Goal: Entertainment & Leisure: Browse casually

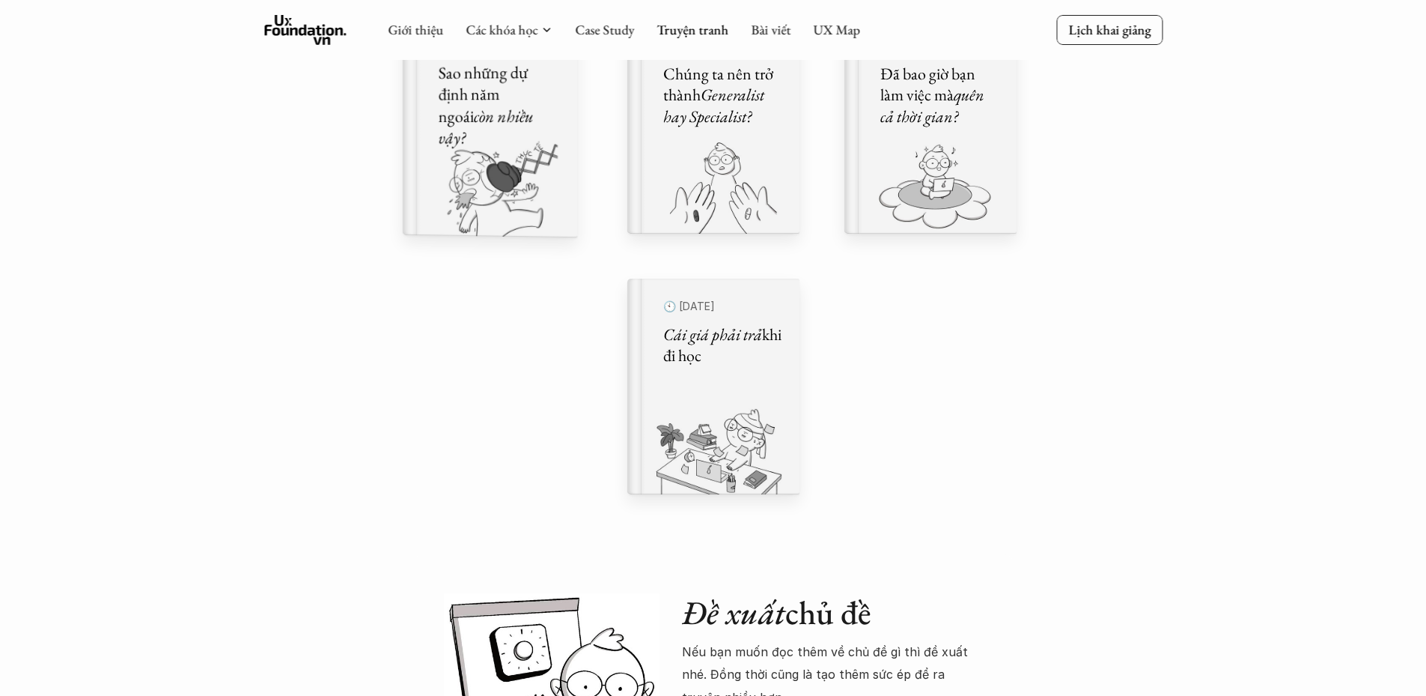
scroll to position [958, 0]
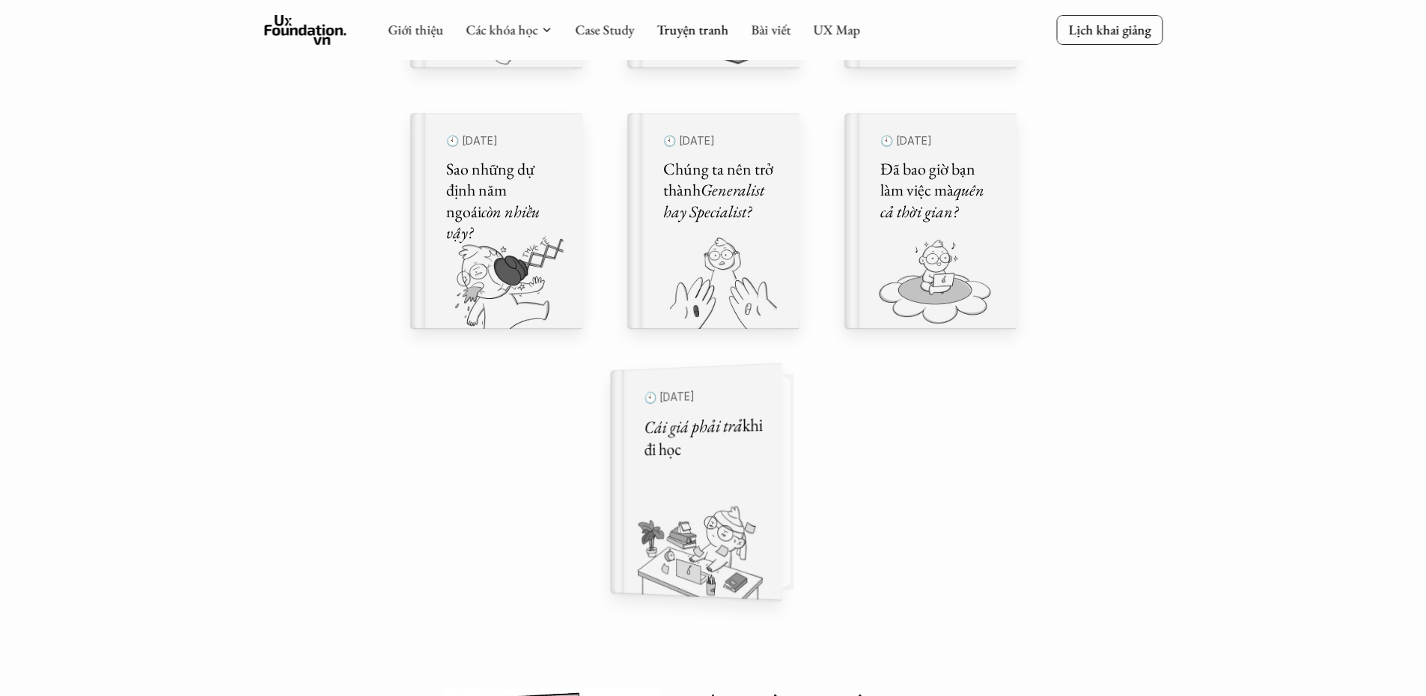
click at [749, 443] on h5 "Cái giá phải trả khi đi học" at bounding box center [703, 437] width 118 height 48
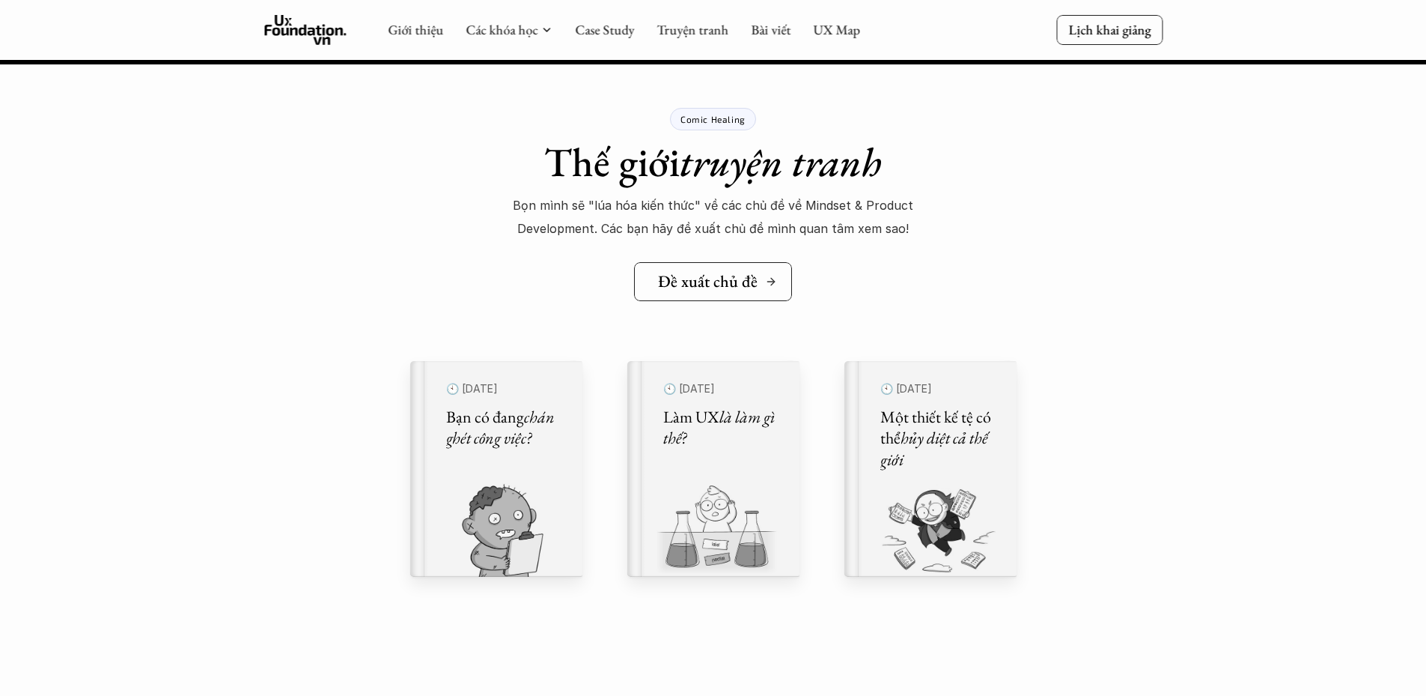
scroll to position [16532, 0]
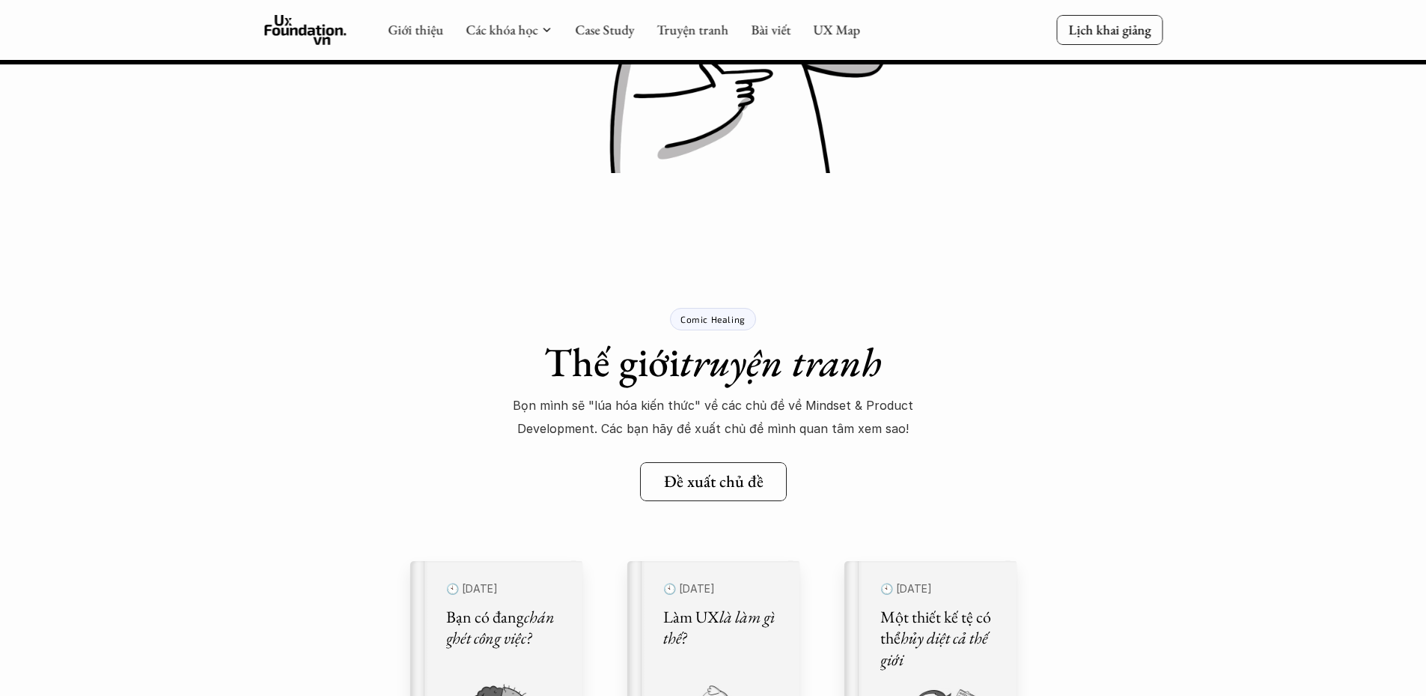
drag, startPoint x: 686, startPoint y: 366, endPoint x: 614, endPoint y: 249, distance: 137.1
click at [685, 366] on em "truyện tranh" at bounding box center [781, 361] width 202 height 52
click at [688, 25] on link "Truyện tranh" at bounding box center [693, 29] width 72 height 17
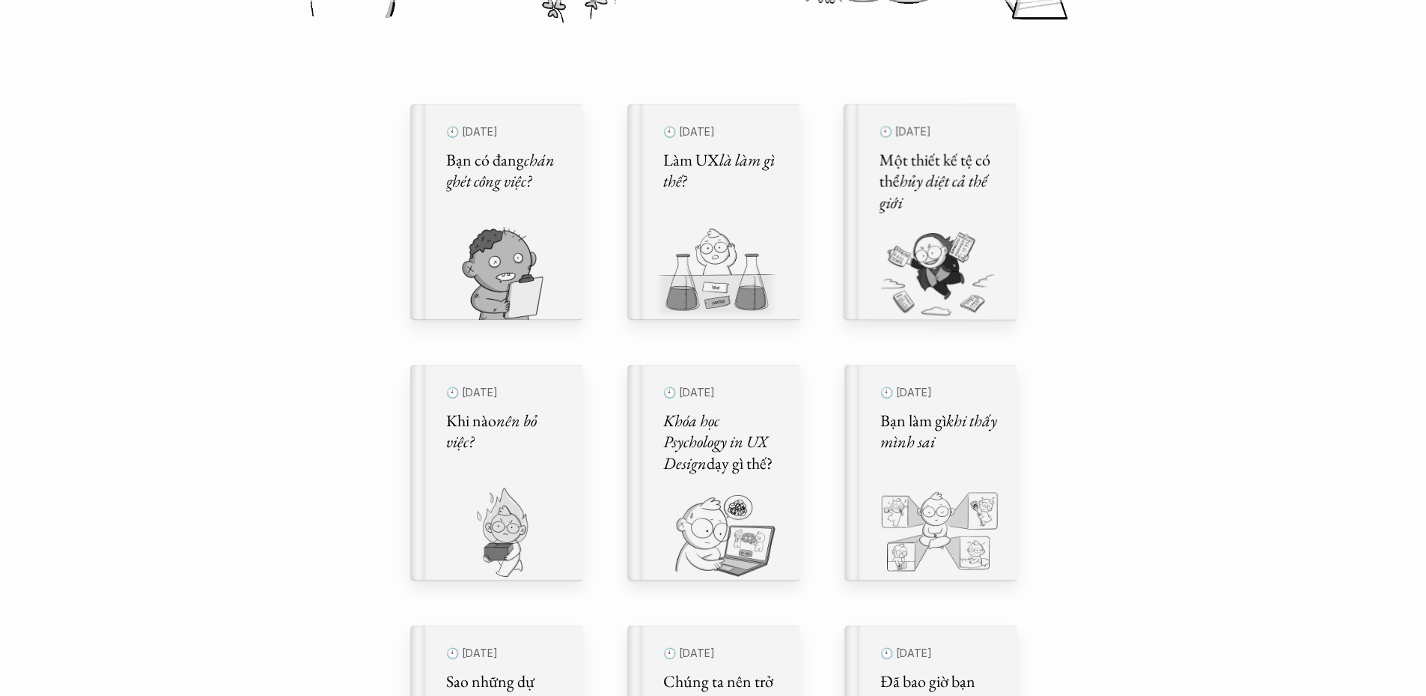
scroll to position [449, 0]
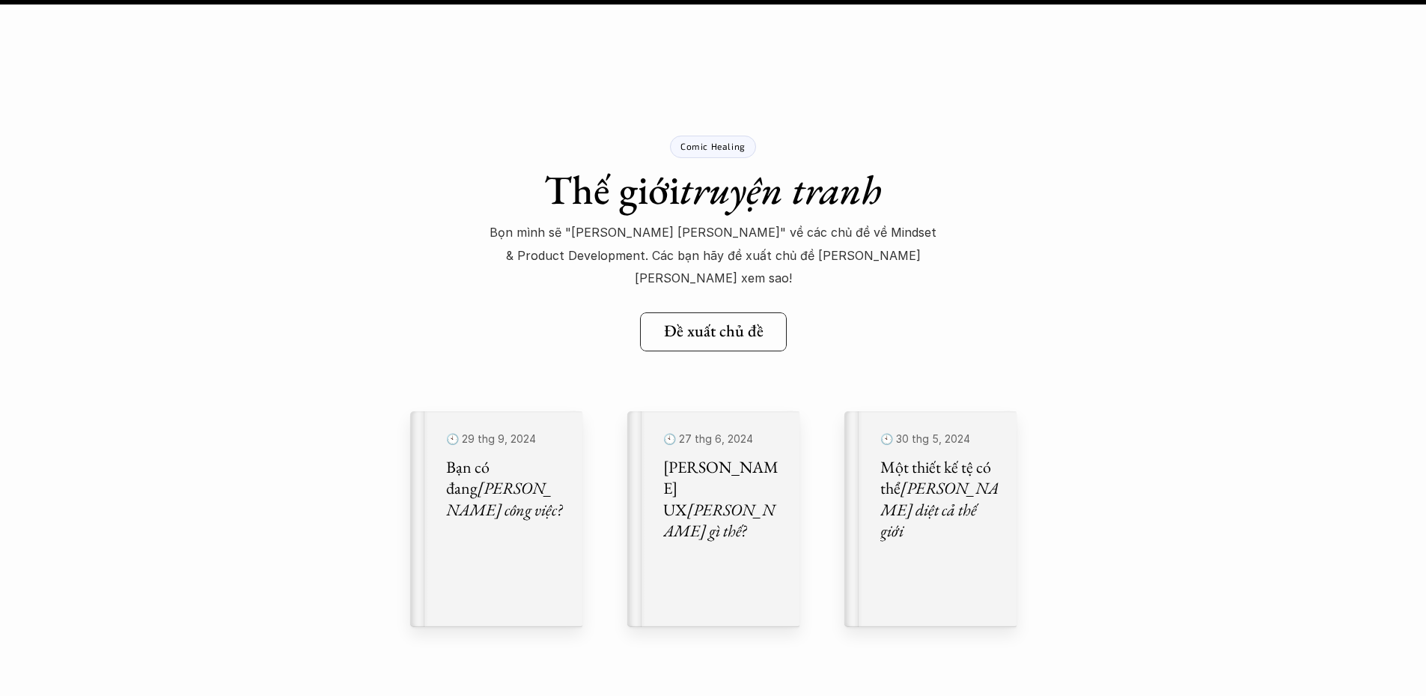
scroll to position [25830, 0]
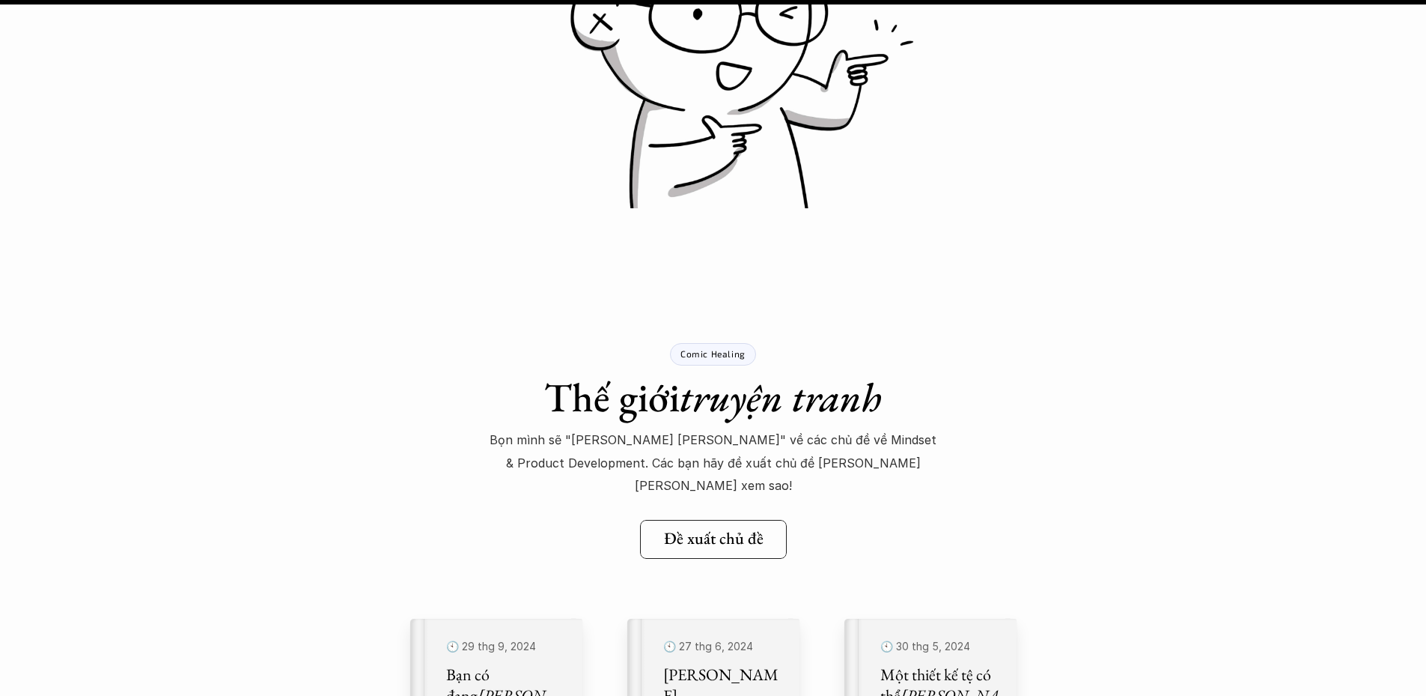
scroll to position [29947, 0]
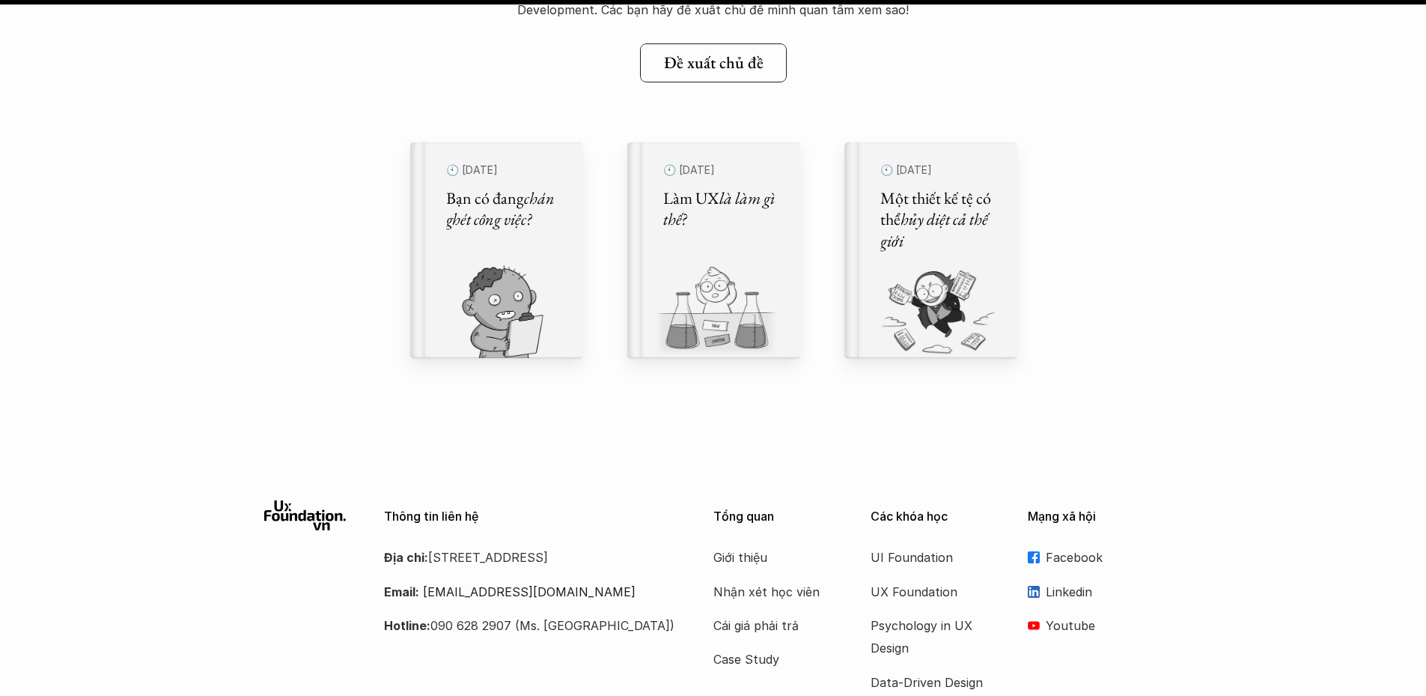
scroll to position [21129, 0]
